Goal: Task Accomplishment & Management: Complete application form

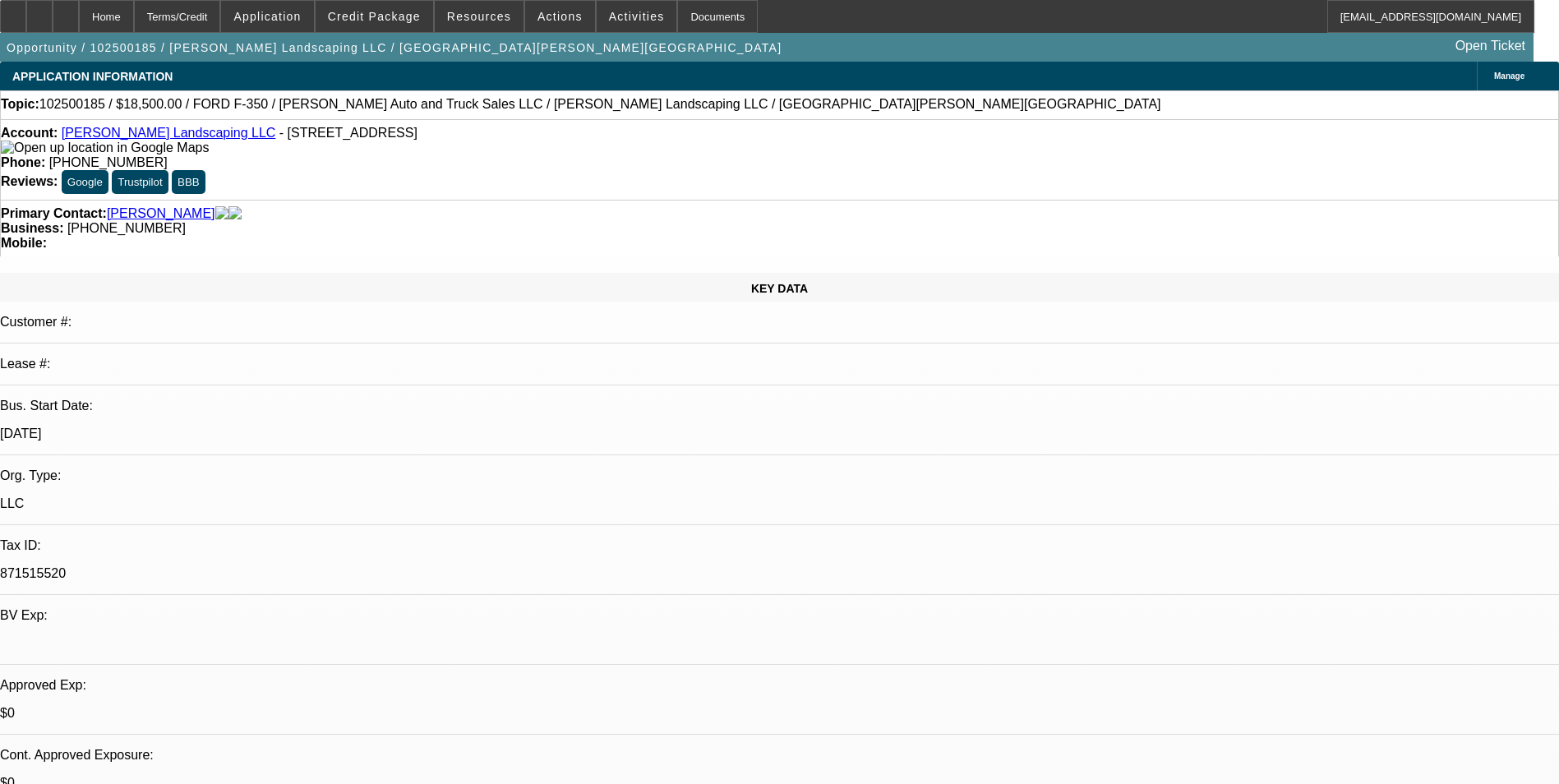
select select "0"
select select "0.1"
select select "0"
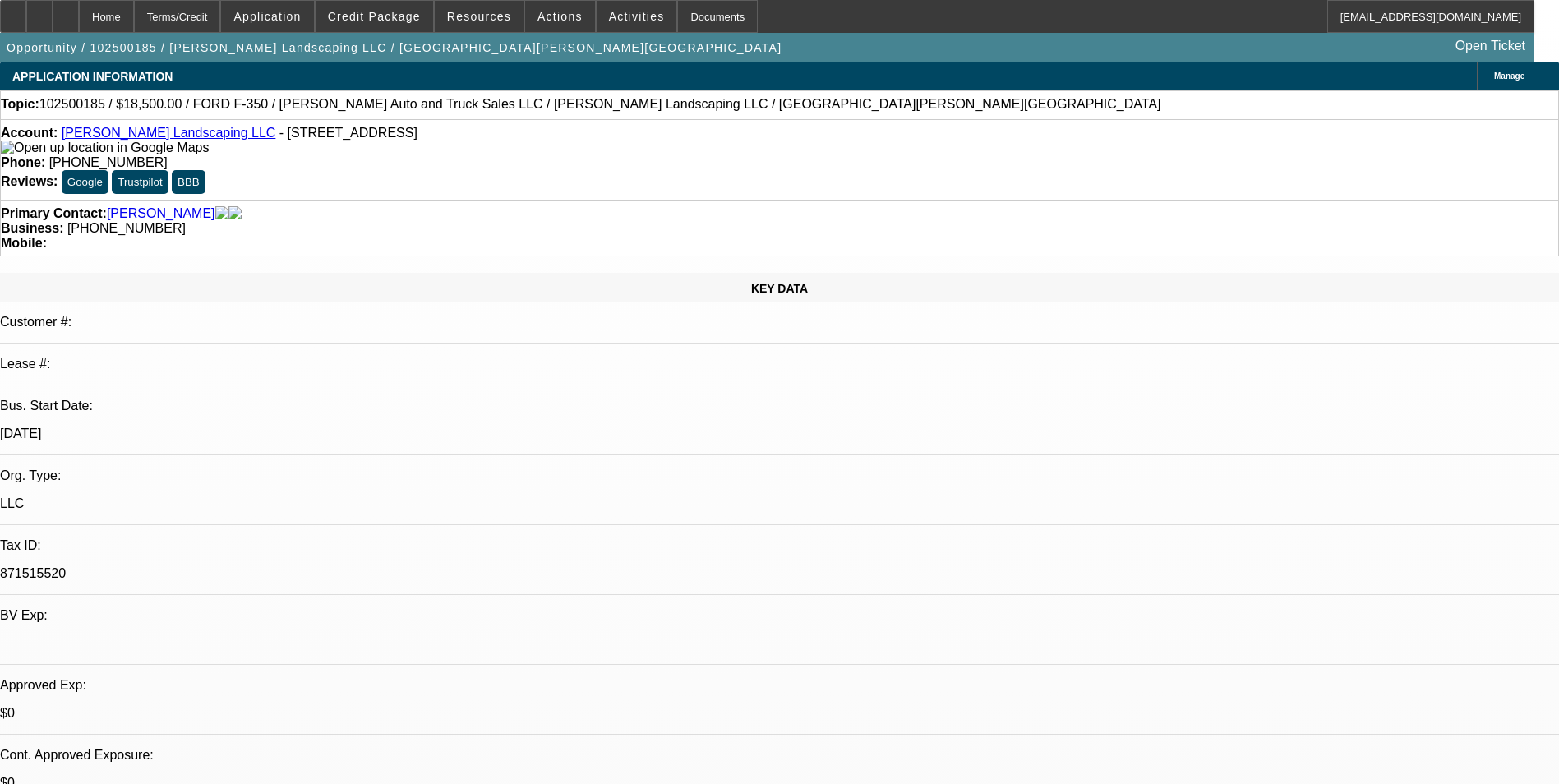
select select "0.1"
select select "0"
select select "0.1"
select select "0"
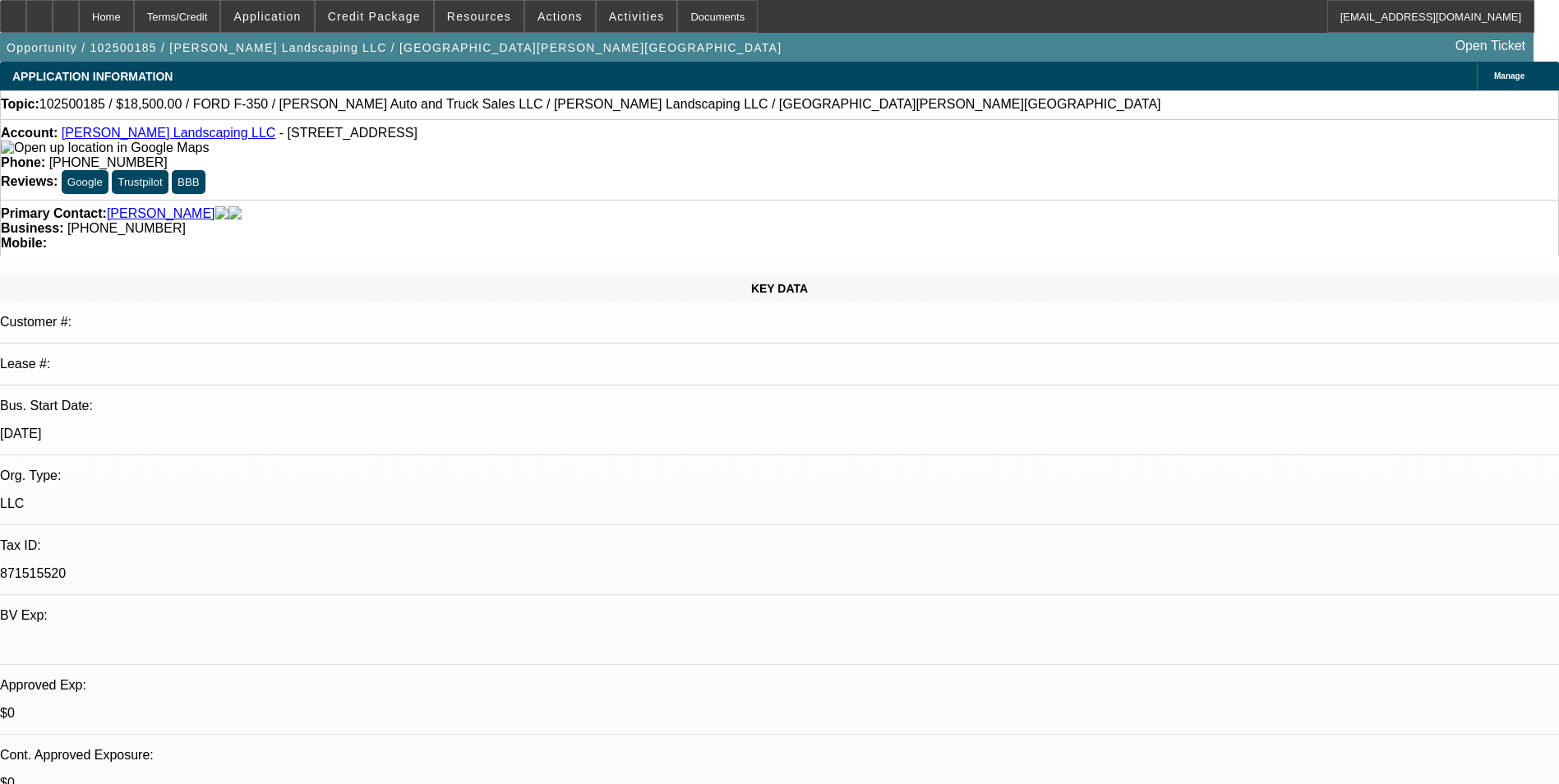
select select "0"
select select "1"
select select "4"
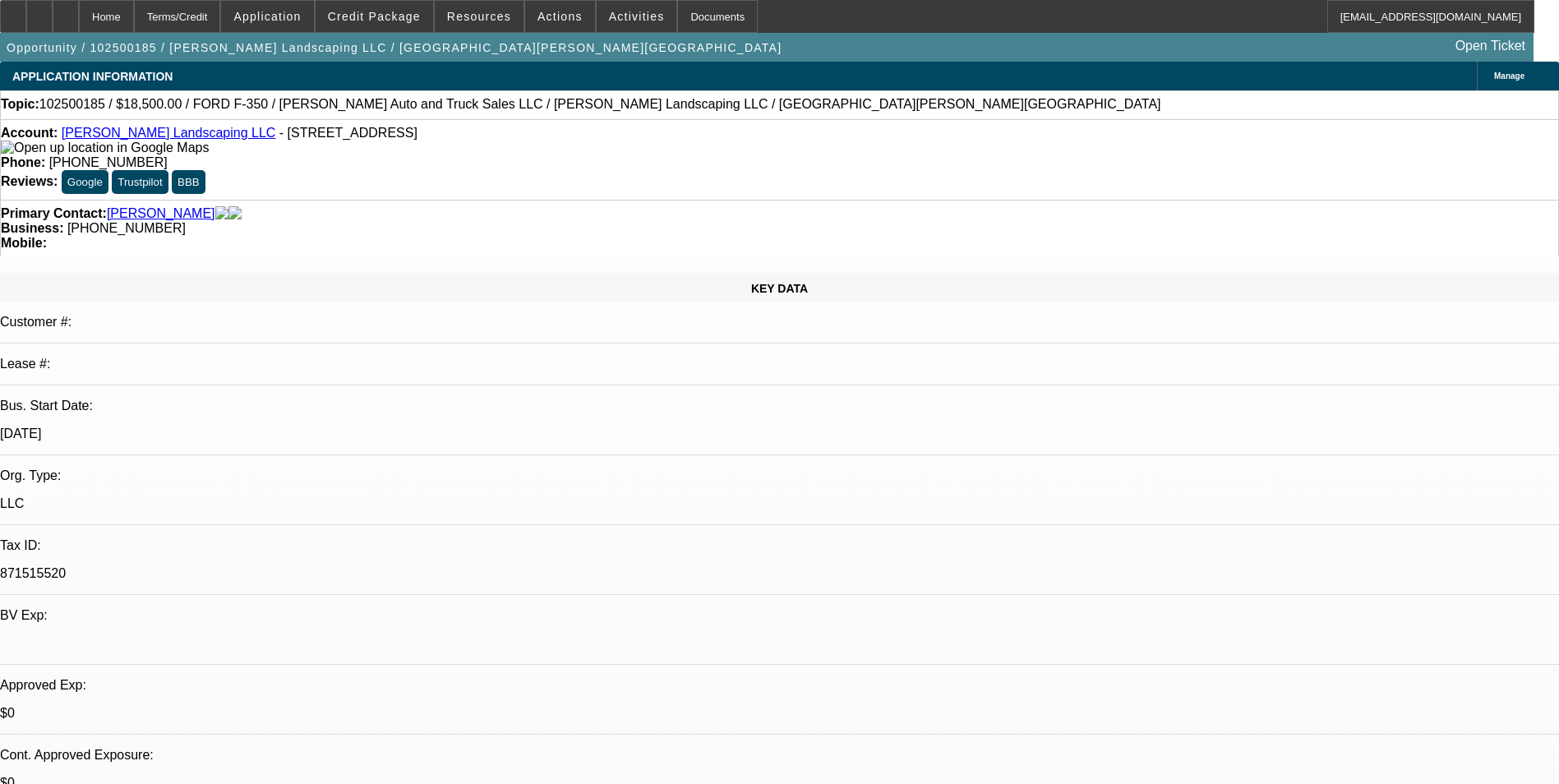
select select "1"
select select "4"
select select "1"
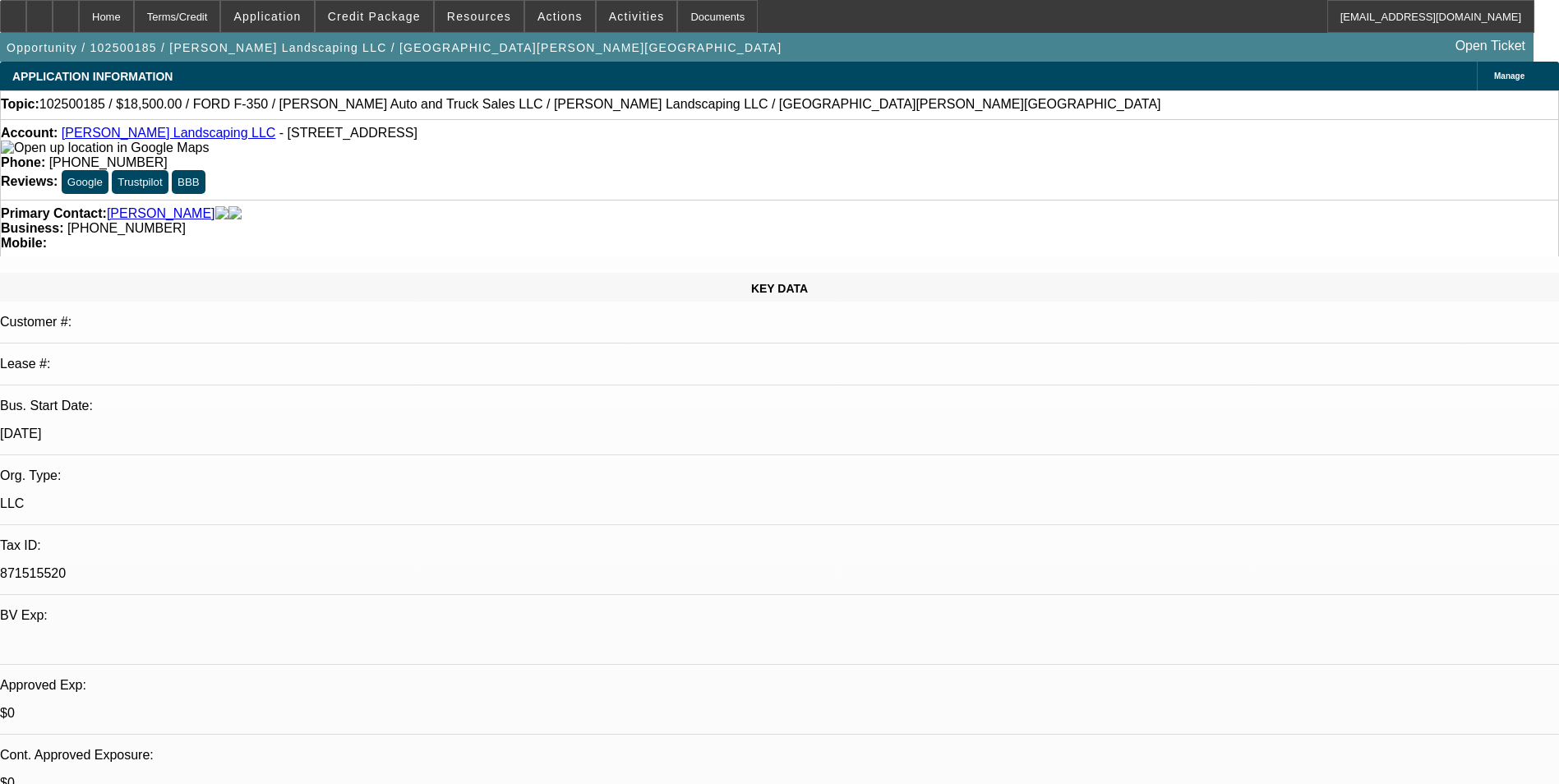
select select "4"
select select "1"
select select "6"
